Goal: Information Seeking & Learning: Learn about a topic

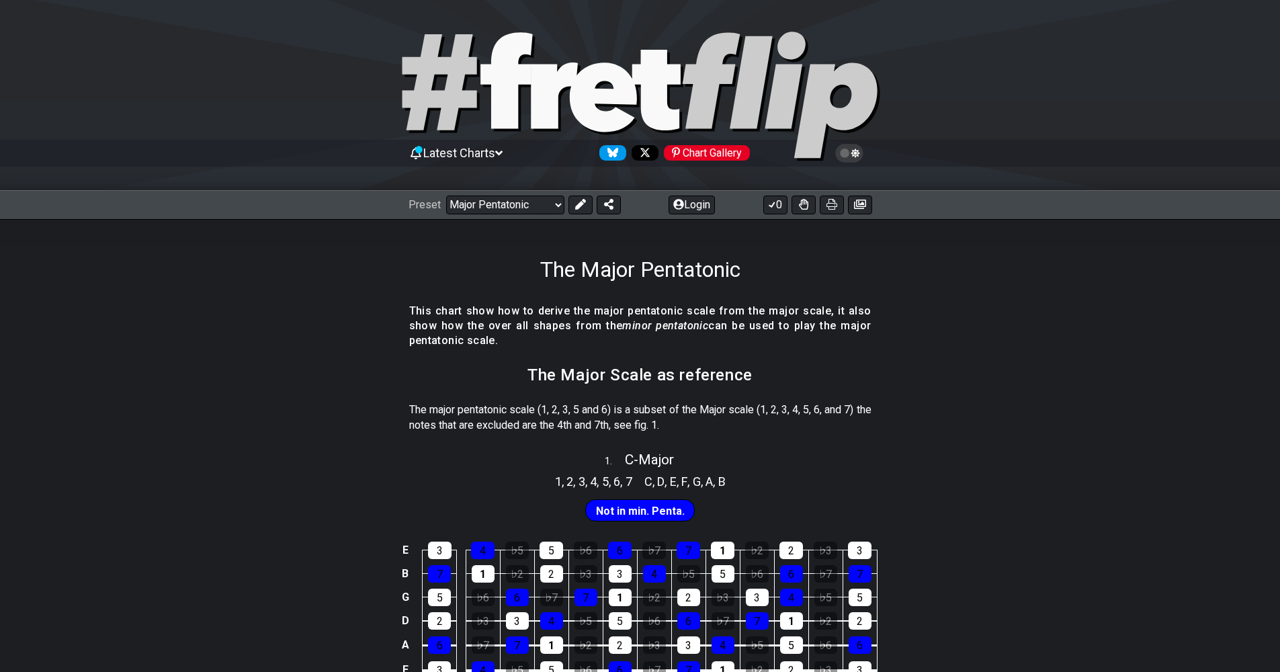
select select "/guitar-scales"
select select "C"
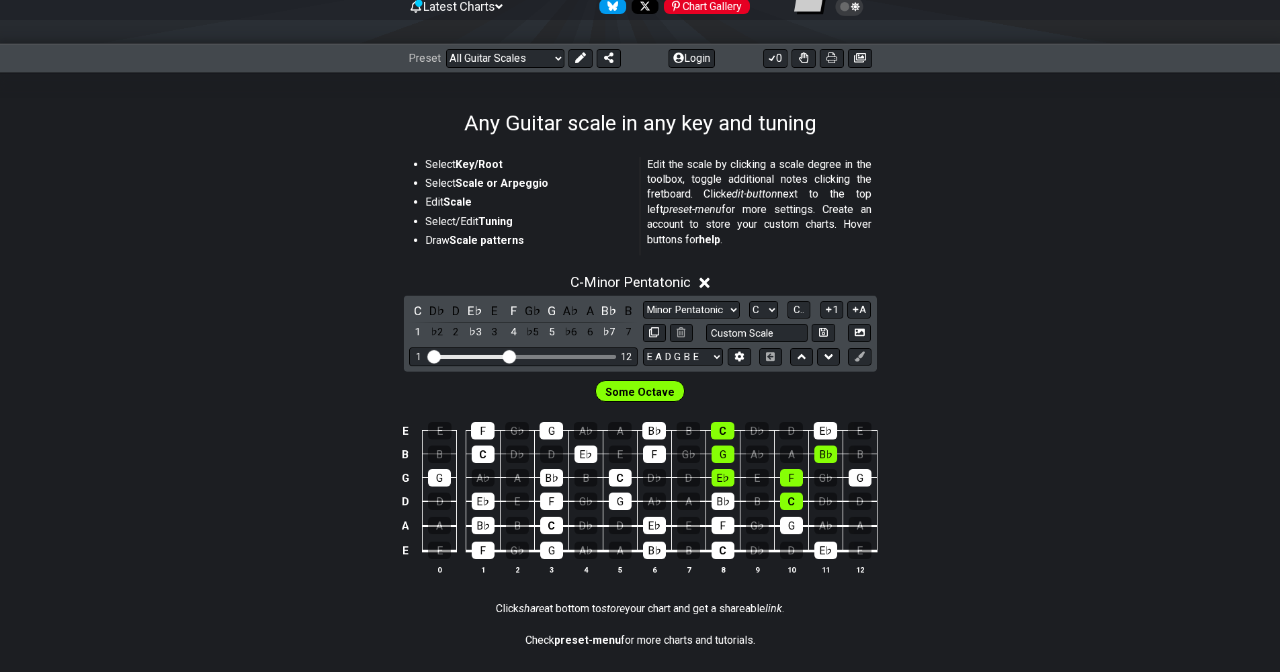
scroll to position [126, 0]
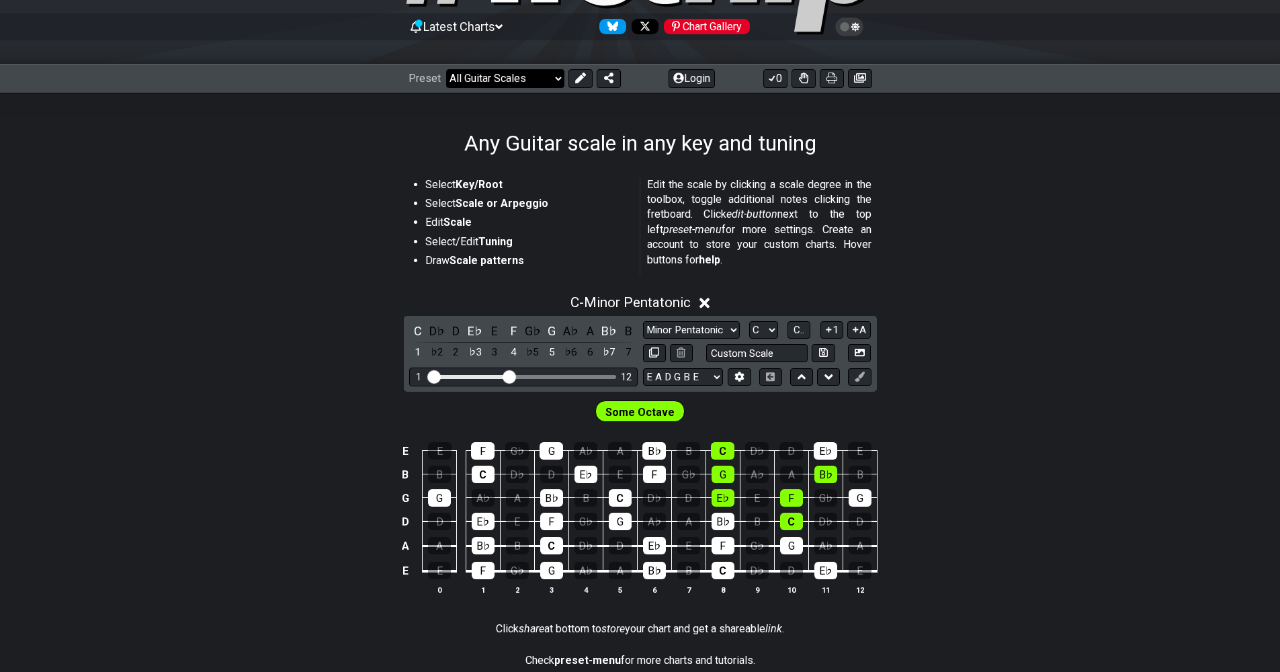
select select "/shell-voicings"
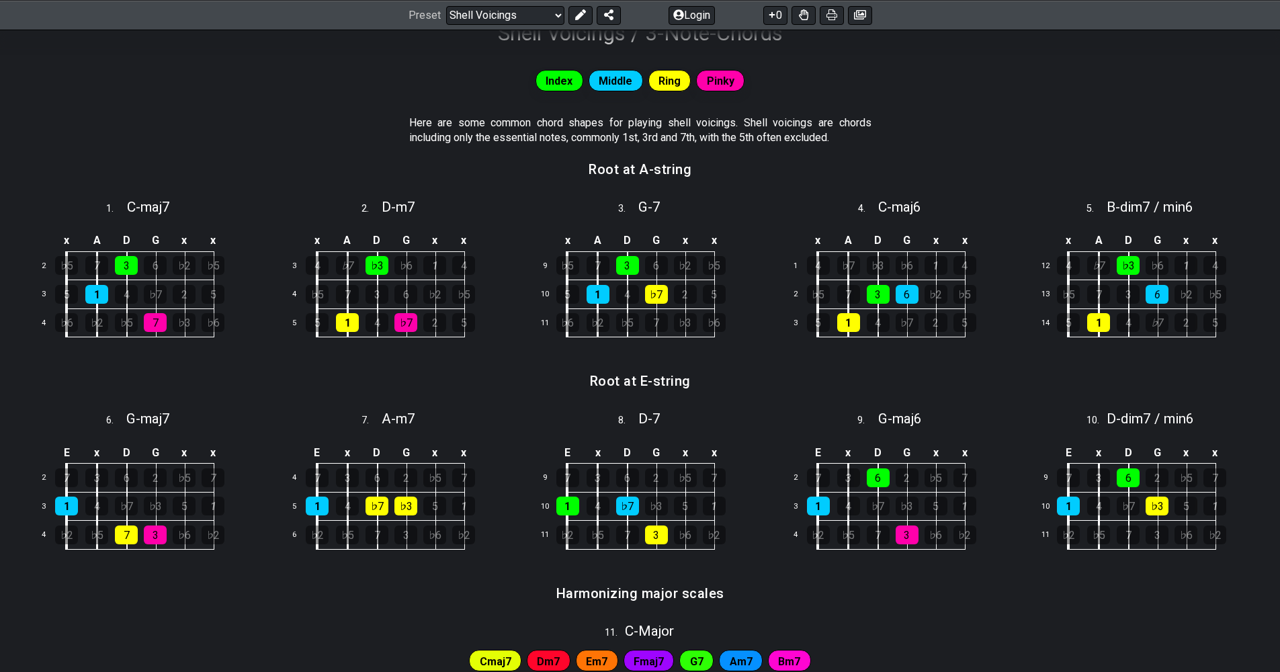
scroll to position [239, 0]
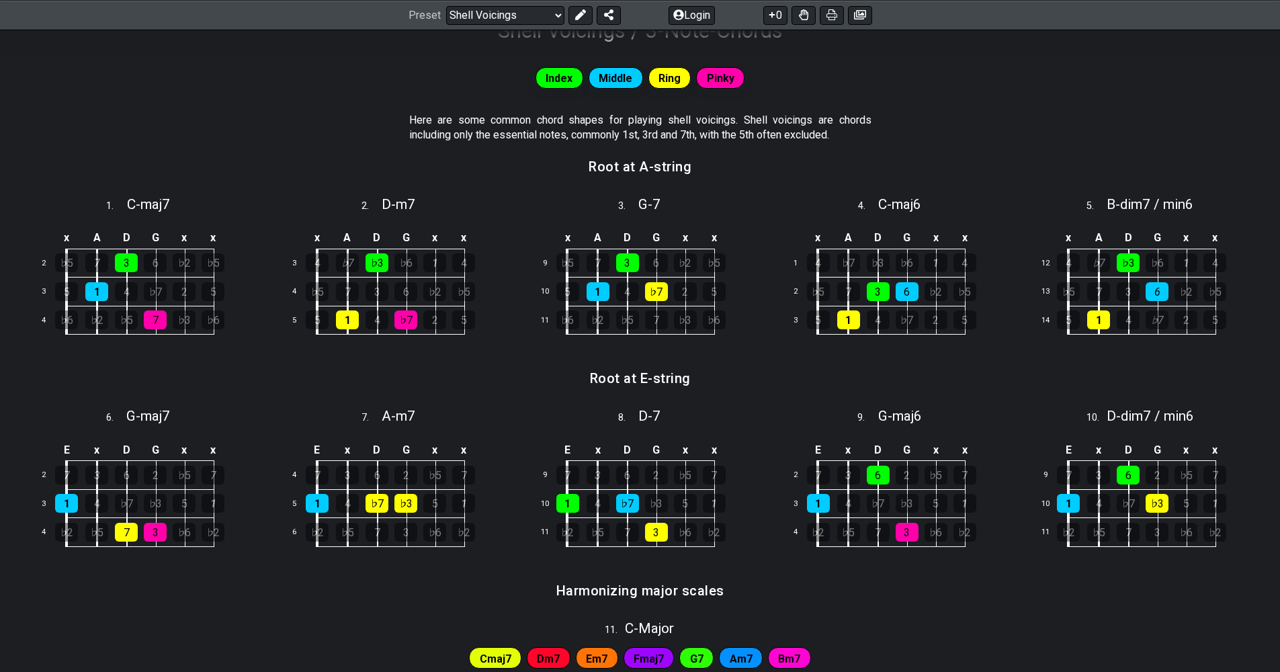
drag, startPoint x: 99, startPoint y: 291, endPoint x: 138, endPoint y: 293, distance: 39.7
click at [146, 292] on tr "3 5 1 4 ♭7 2 5" at bounding box center [138, 292] width 209 height 29
click at [103, 291] on div "1" at bounding box center [96, 291] width 23 height 19
click at [97, 296] on div "1" at bounding box center [96, 291] width 23 height 19
click at [160, 208] on span "C - maj7" at bounding box center [148, 204] width 43 height 16
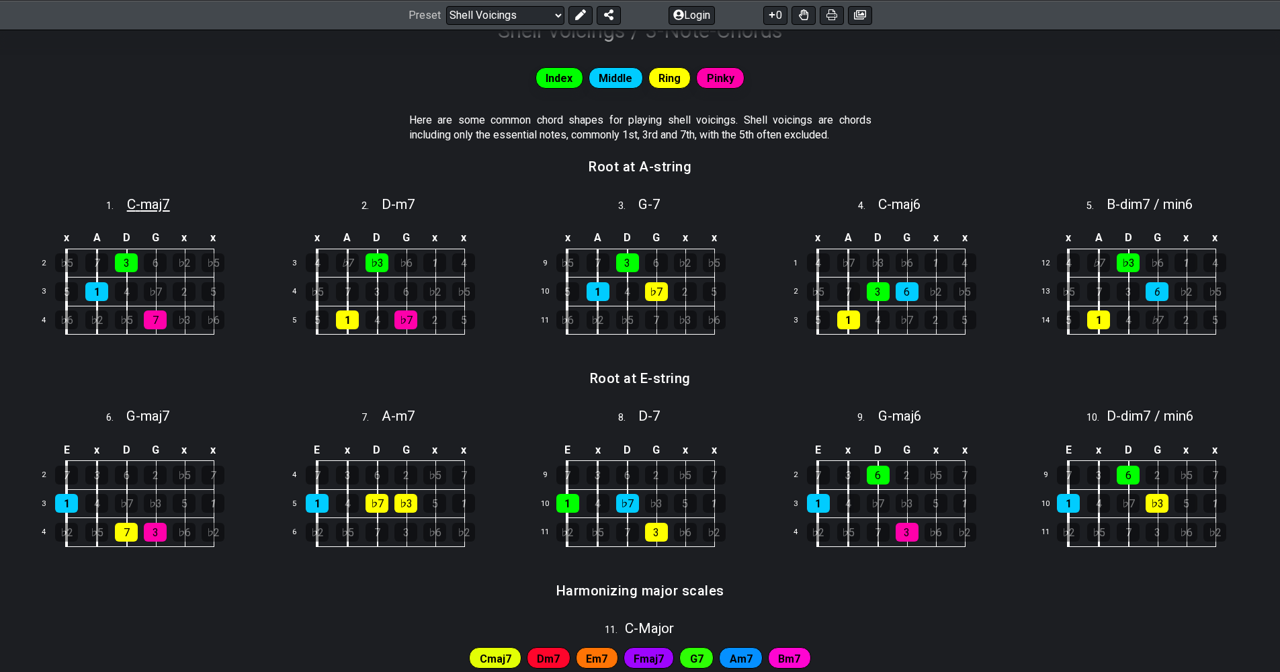
select select "C"
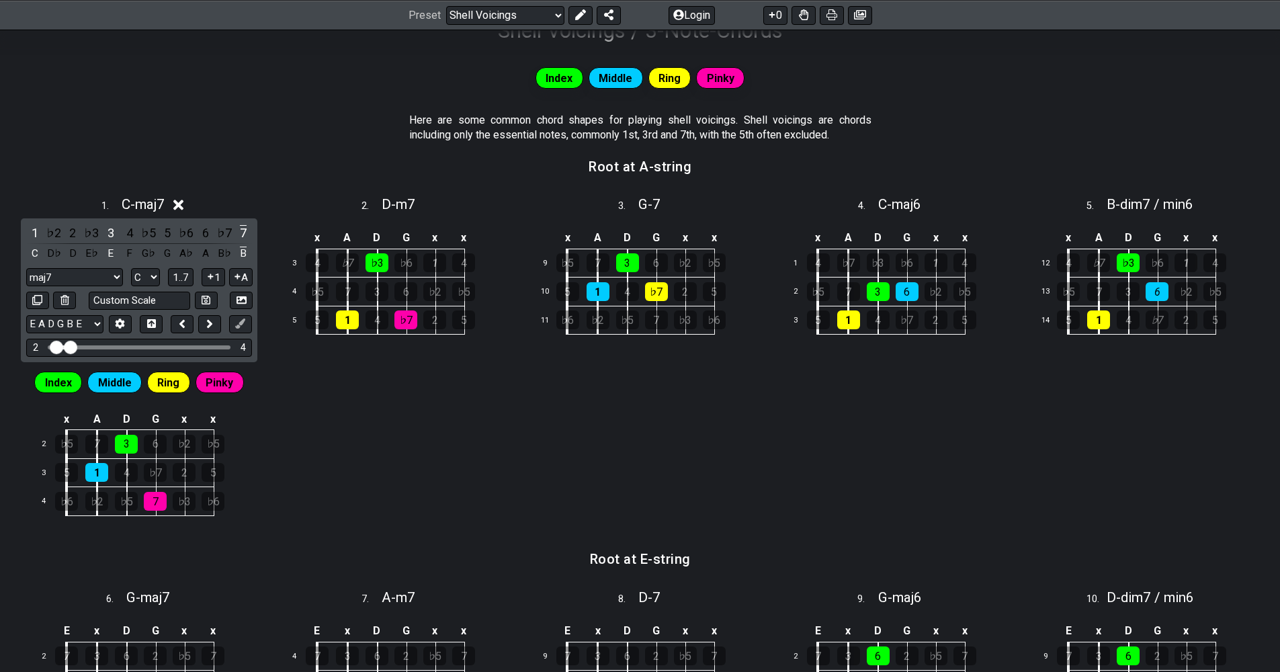
click at [183, 203] on icon at bounding box center [178, 205] width 10 height 10
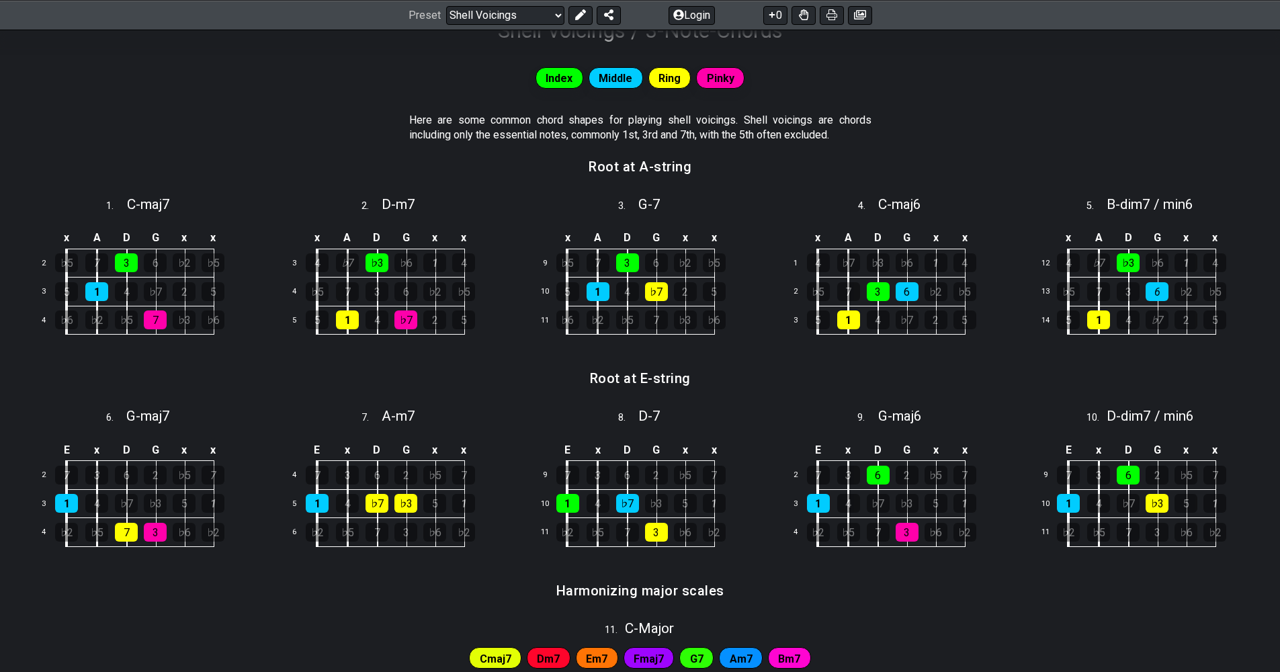
click at [186, 203] on div "1 . C - maj7" at bounding box center [139, 201] width 242 height 26
select select "C"
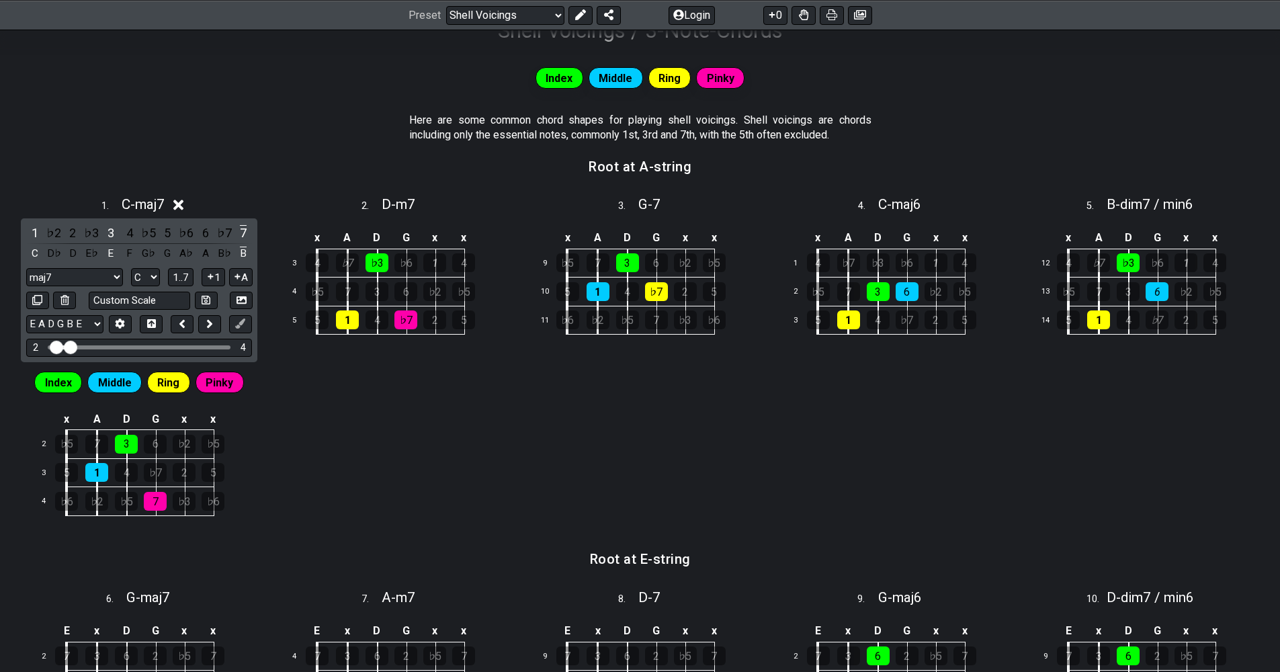
click at [183, 204] on icon at bounding box center [178, 205] width 10 height 10
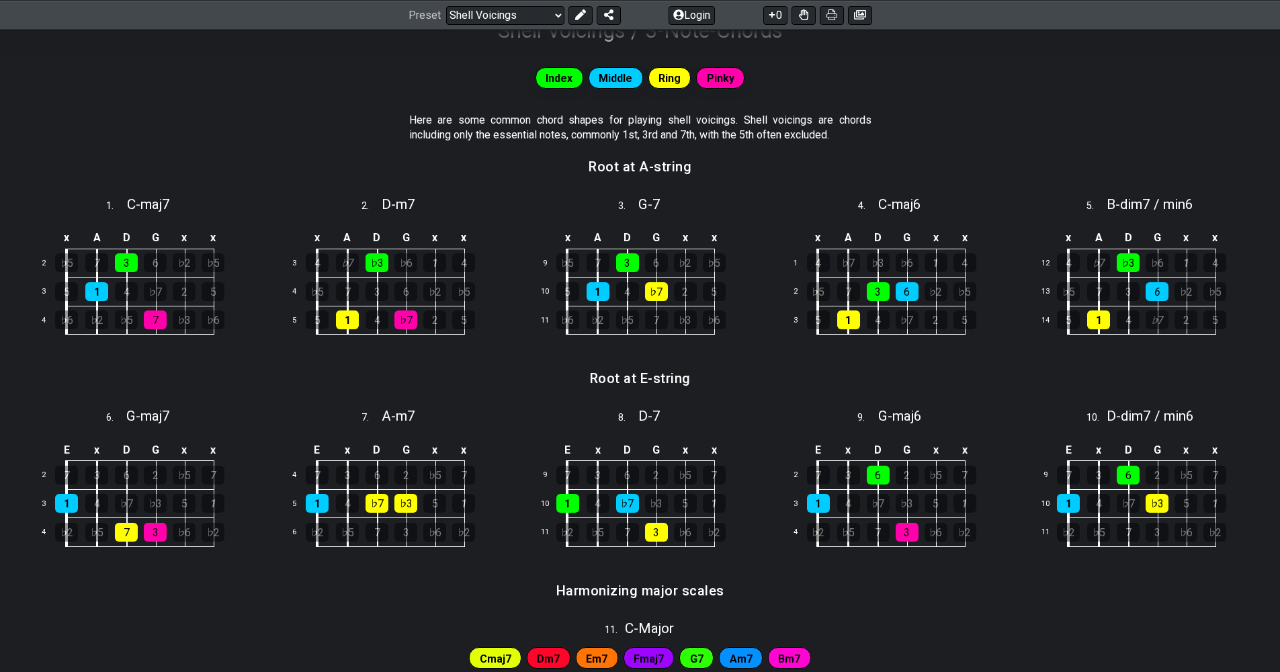
click at [356, 206] on div "2 . D - m7" at bounding box center [390, 201] width 242 height 26
select select "D"
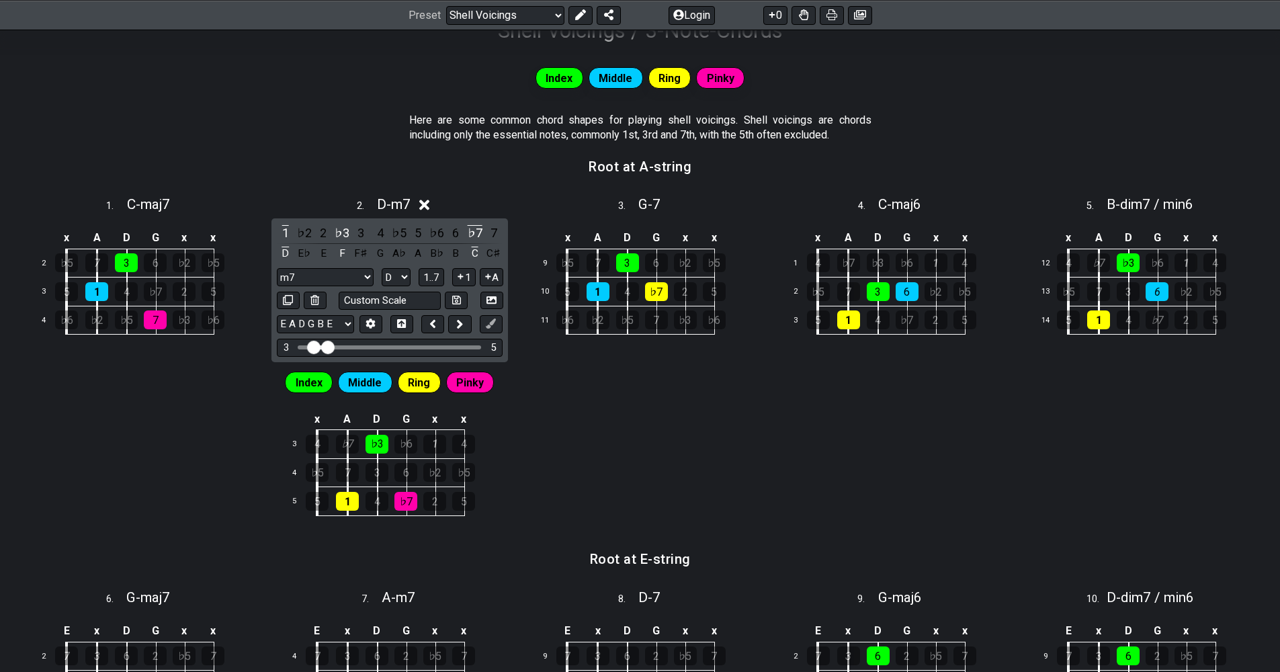
click at [437, 199] on div "2 . D - m7" at bounding box center [390, 201] width 242 height 26
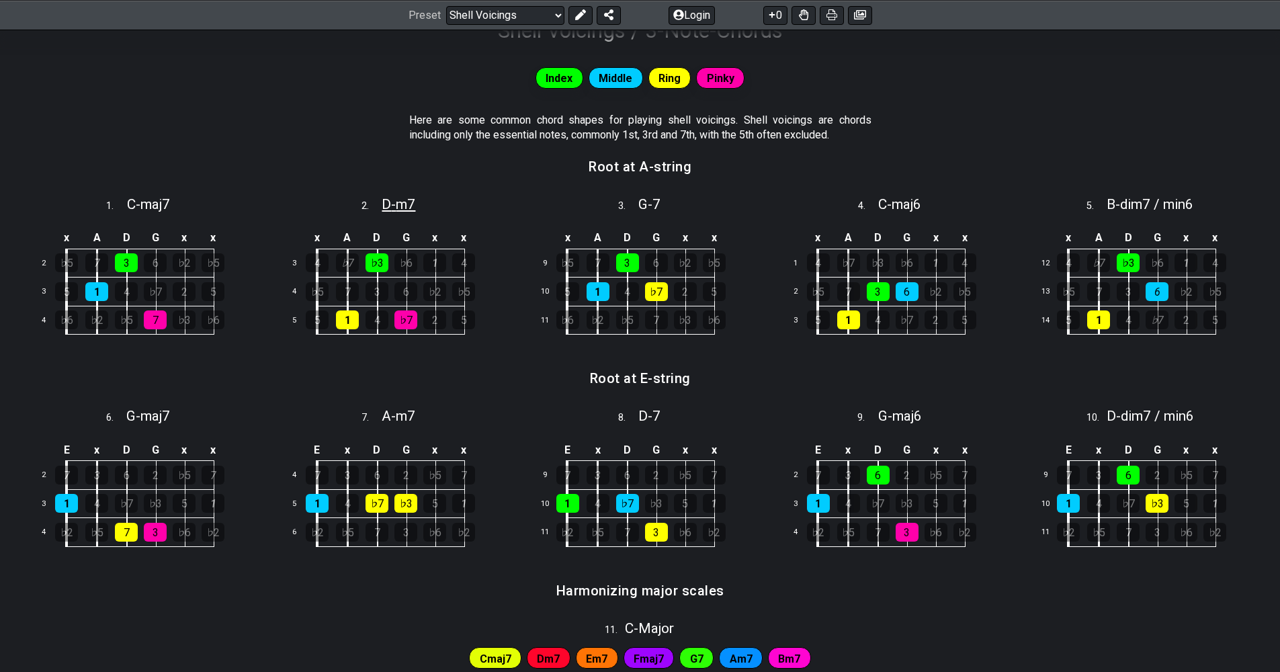
click at [409, 204] on span "D - m7" at bounding box center [399, 204] width 34 height 16
select select "D"
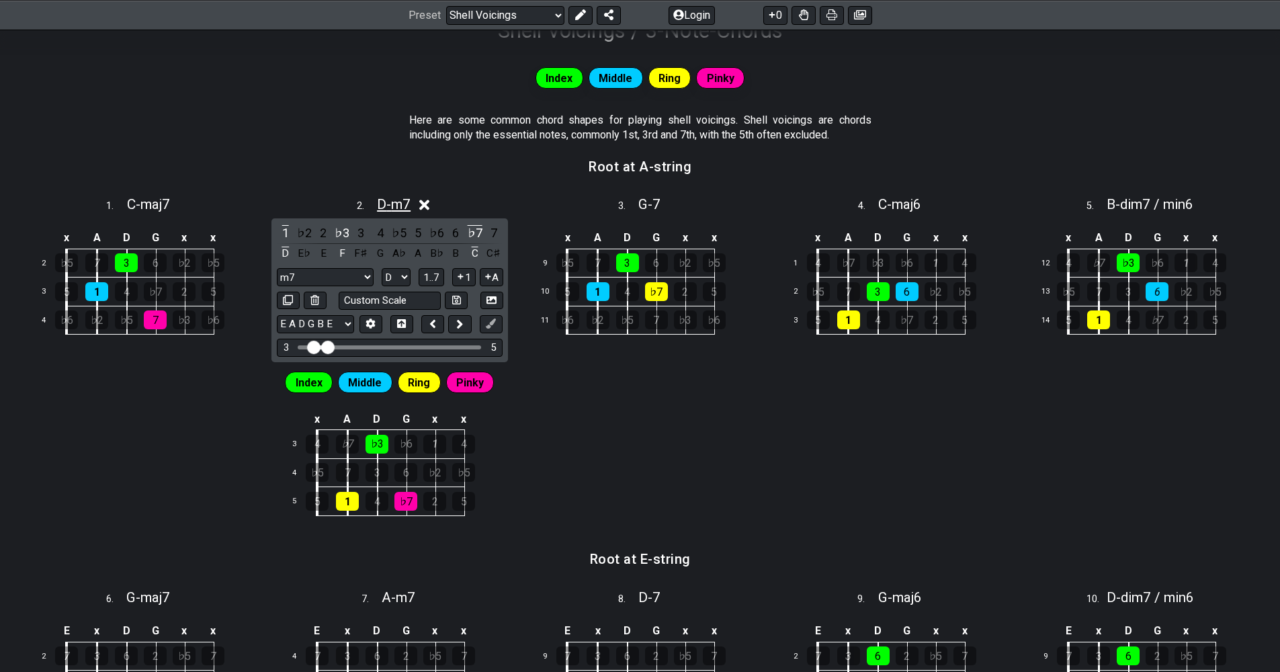
click at [409, 204] on span "D - m7" at bounding box center [394, 204] width 34 height 16
